Goal: Entertainment & Leisure: Consume media (video, audio)

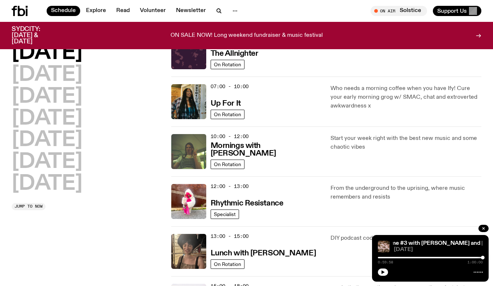
scroll to position [20, 0]
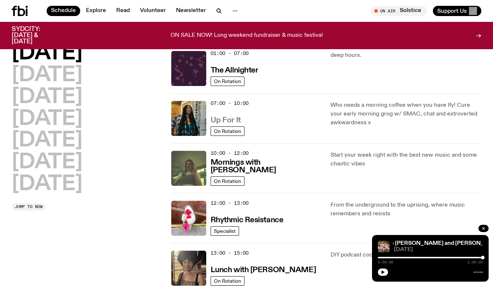
click at [225, 118] on h3 "Up For It" at bounding box center [225, 121] width 30 height 8
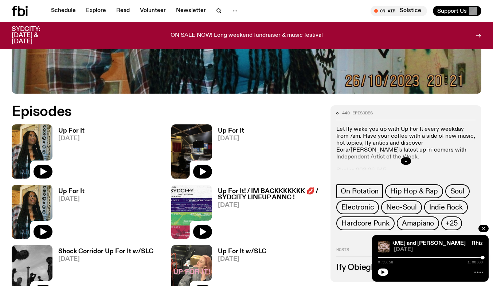
scroll to position [274, 0]
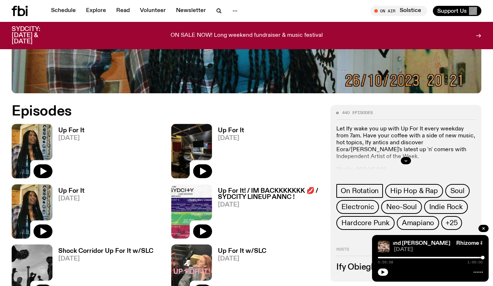
click at [76, 139] on span "[DATE]" at bounding box center [71, 138] width 26 height 6
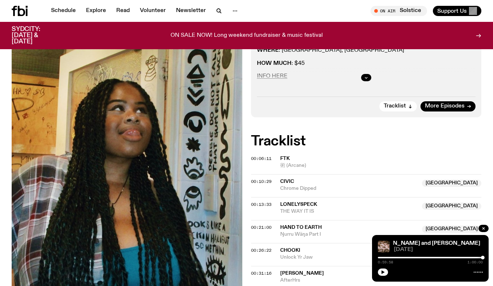
scroll to position [232, 0]
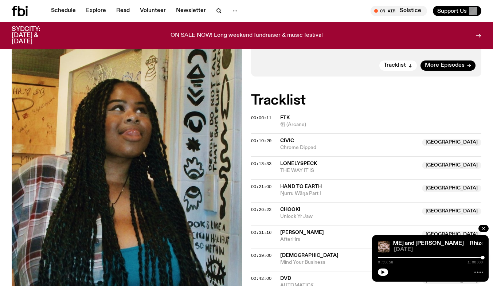
click at [251, 117] on span "00:06:11" at bounding box center [261, 118] width 20 height 6
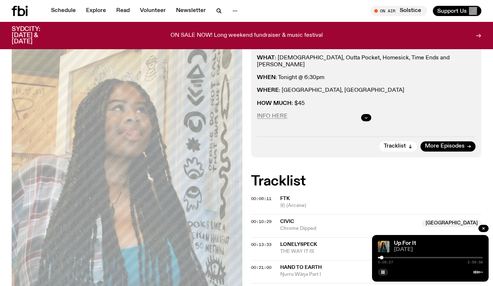
scroll to position [151, 0]
click at [380, 274] on button "button" at bounding box center [383, 271] width 10 height 7
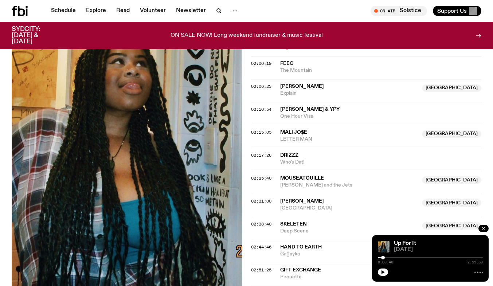
scroll to position [807, 0]
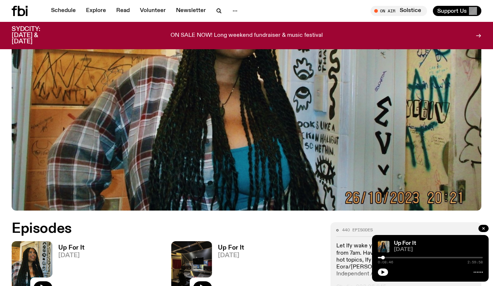
scroll to position [177, 0]
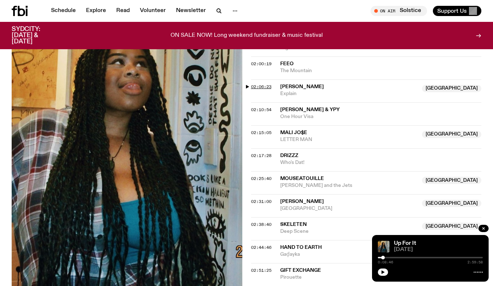
scroll to position [760, 0]
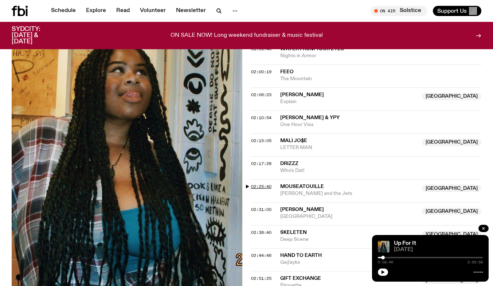
click at [255, 185] on span "02:25:40" at bounding box center [261, 187] width 20 height 6
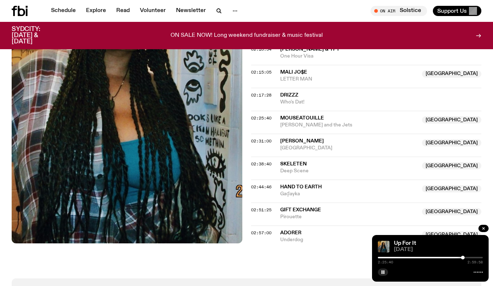
scroll to position [832, 0]
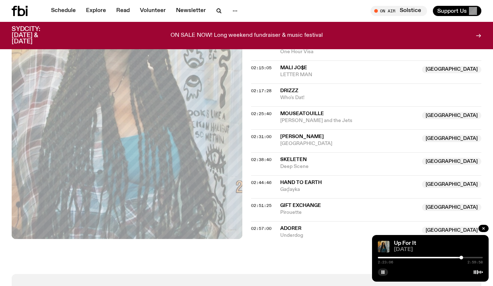
click at [461, 259] on div at bounding box center [461, 258] width 4 height 4
click at [460, 257] on div at bounding box center [460, 258] width 4 height 4
click at [450, 257] on div at bounding box center [407, 257] width 105 height 1
click at [441, 257] on div at bounding box center [397, 257] width 105 height 1
click at [445, 256] on div "1:49:23 2:59:58" at bounding box center [430, 259] width 105 height 9
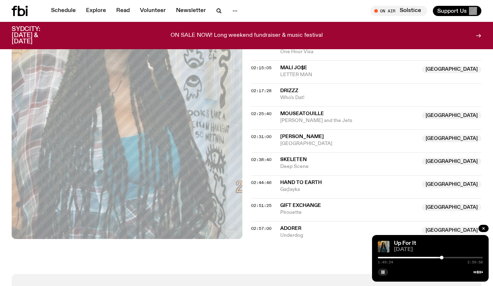
click at [445, 257] on div at bounding box center [430, 257] width 105 height 1
click at [441, 258] on div at bounding box center [392, 257] width 105 height 1
click at [438, 258] on div at bounding box center [388, 257] width 105 height 1
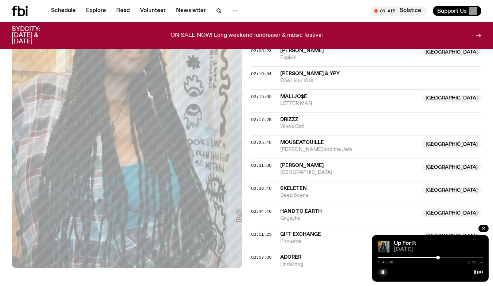
scroll to position [796, 0]
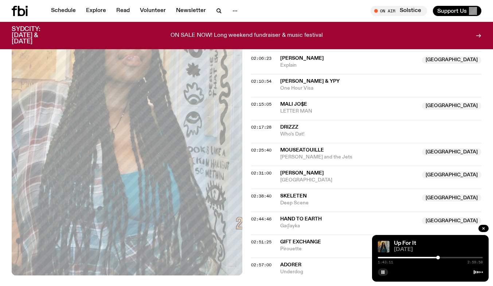
click at [434, 257] on div at bounding box center [385, 257] width 105 height 1
click at [431, 257] on div at bounding box center [381, 257] width 105 height 1
click at [429, 257] on div at bounding box center [378, 257] width 105 height 1
click at [423, 257] on div at bounding box center [376, 257] width 105 height 1
click at [422, 257] on div at bounding box center [423, 258] width 4 height 4
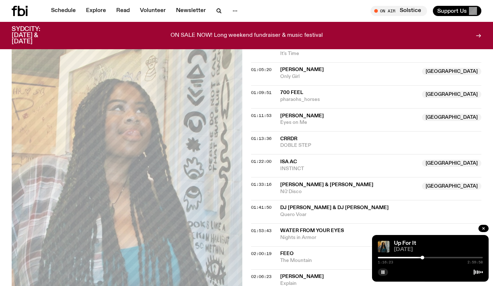
scroll to position [578, 0]
click at [382, 269] on button "button" at bounding box center [383, 271] width 10 height 7
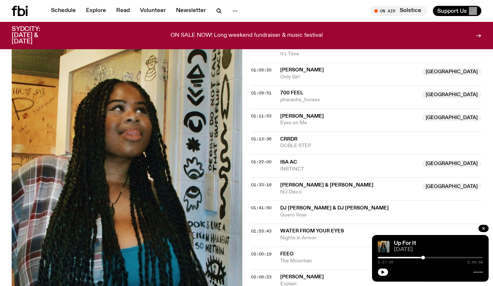
click at [291, 160] on span "Isa ac" at bounding box center [288, 161] width 17 height 5
click at [301, 114] on span "[PERSON_NAME]" at bounding box center [302, 116] width 44 height 5
click at [293, 92] on span "700 Feel" at bounding box center [291, 92] width 23 height 5
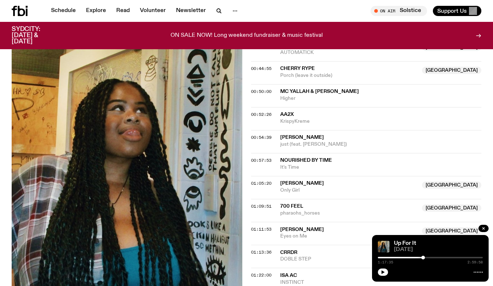
scroll to position [468, 0]
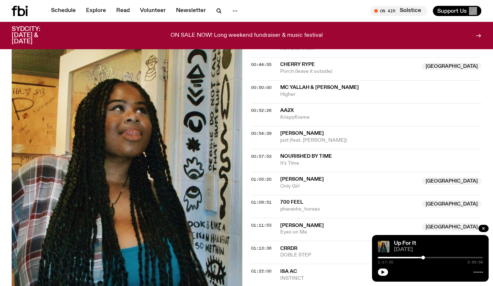
click at [302, 177] on span "[PERSON_NAME]" at bounding box center [302, 179] width 44 height 5
click at [307, 154] on span "Nourished By Time" at bounding box center [306, 156] width 52 height 5
click at [304, 134] on span "[PERSON_NAME]" at bounding box center [302, 133] width 44 height 5
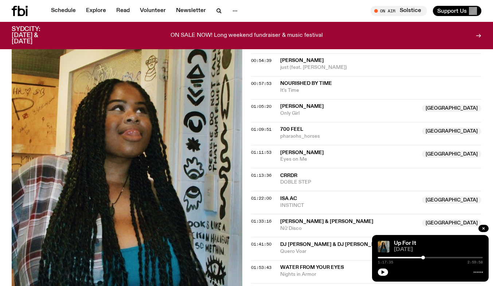
scroll to position [578, 0]
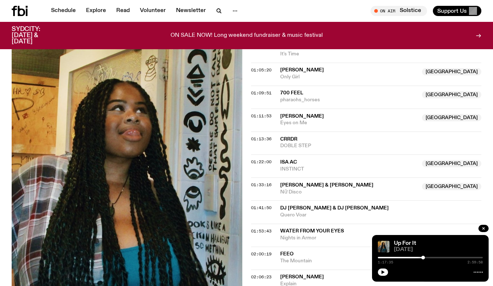
click at [287, 161] on span "Isa ac" at bounding box center [288, 161] width 17 height 5
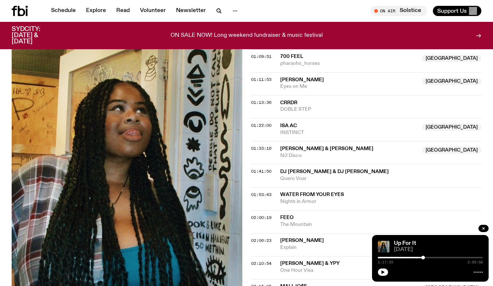
scroll to position [614, 0]
click at [312, 147] on span "[PERSON_NAME] & [PERSON_NAME]" at bounding box center [326, 148] width 93 height 5
click at [330, 171] on span "DJ [PERSON_NAME] & DJ [PERSON_NAME]" at bounding box center [334, 171] width 109 height 5
click at [328, 194] on span "Water From Your Eyes" at bounding box center [312, 194] width 64 height 5
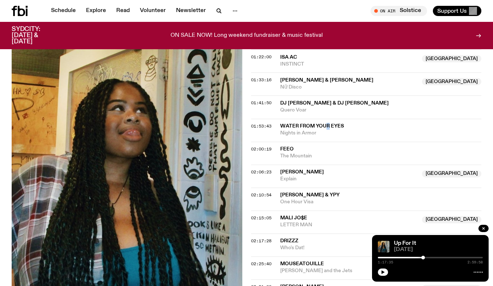
scroll to position [687, 0]
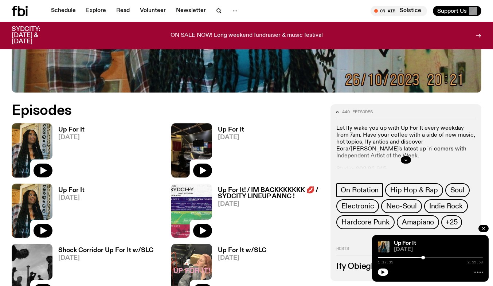
scroll to position [323, 0]
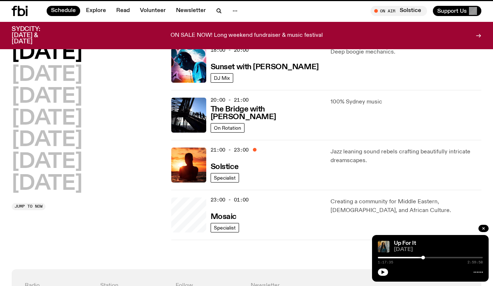
scroll to position [20, 0]
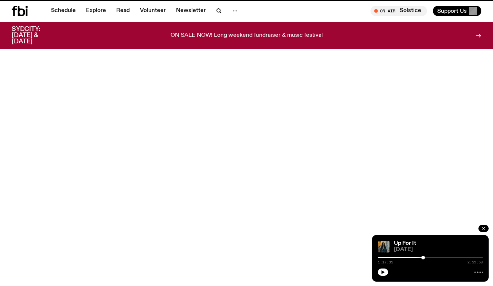
scroll to position [323, 0]
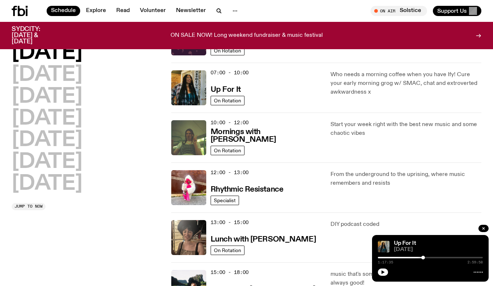
scroll to position [36, 0]
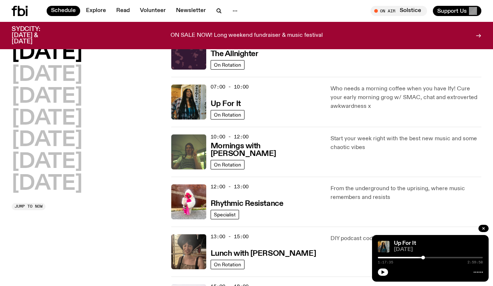
click at [399, 95] on p "Who needs a morning coffee when you have Ify! Cure your early morning grog w/ S…" at bounding box center [405, 97] width 151 height 26
copy p "SMAC"
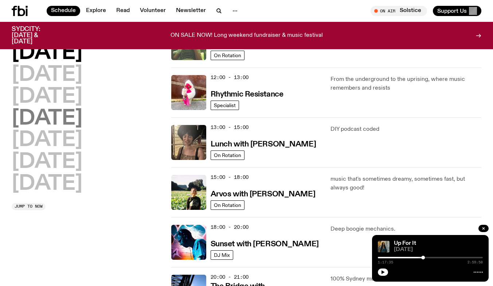
click at [68, 123] on h2 "[DATE]" at bounding box center [47, 119] width 71 height 20
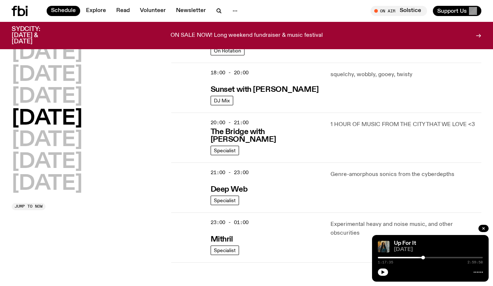
scroll to position [348, 0]
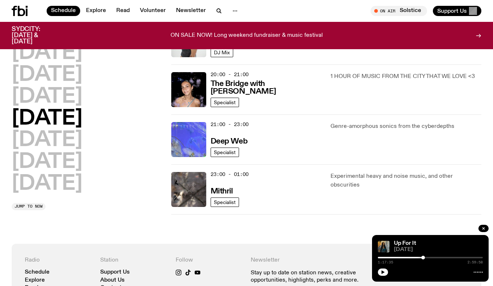
click at [186, 146] on img at bounding box center [188, 139] width 35 height 35
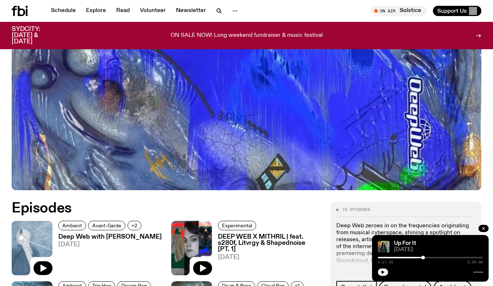
scroll to position [214, 0]
